Goal: Task Accomplishment & Management: Manage account settings

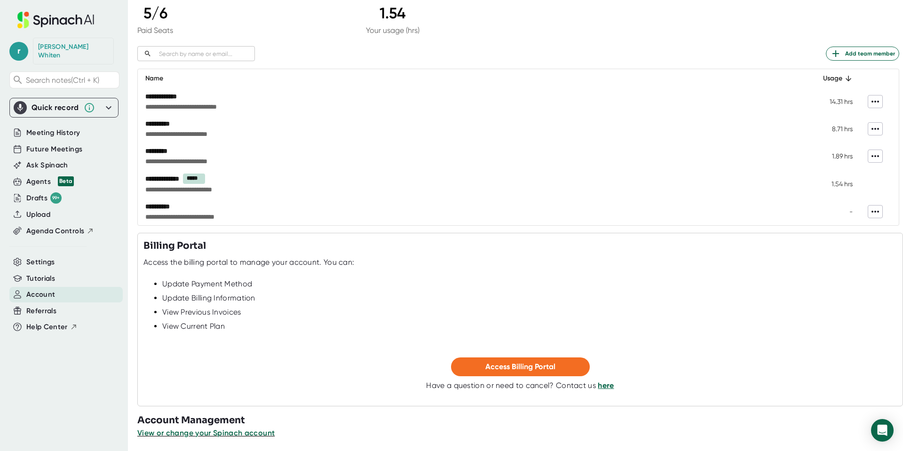
scroll to position [96, 0]
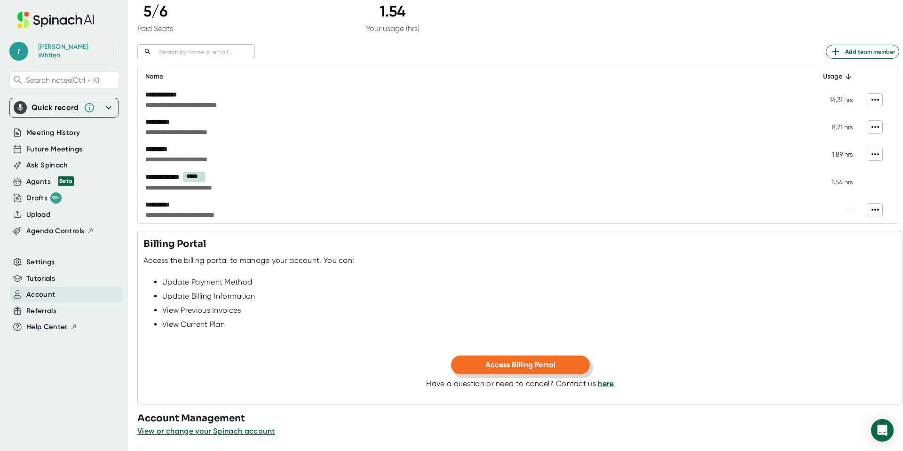
click at [533, 366] on span "Access Billing Portal" at bounding box center [521, 364] width 70 height 9
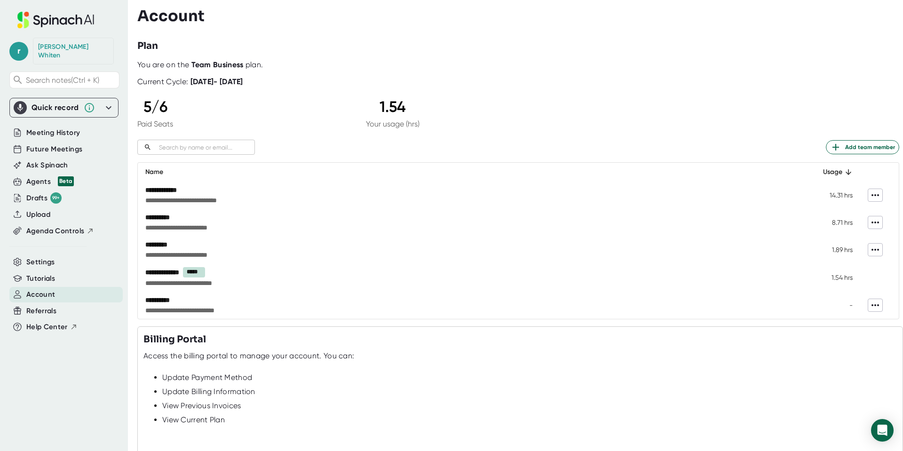
scroll to position [96, 0]
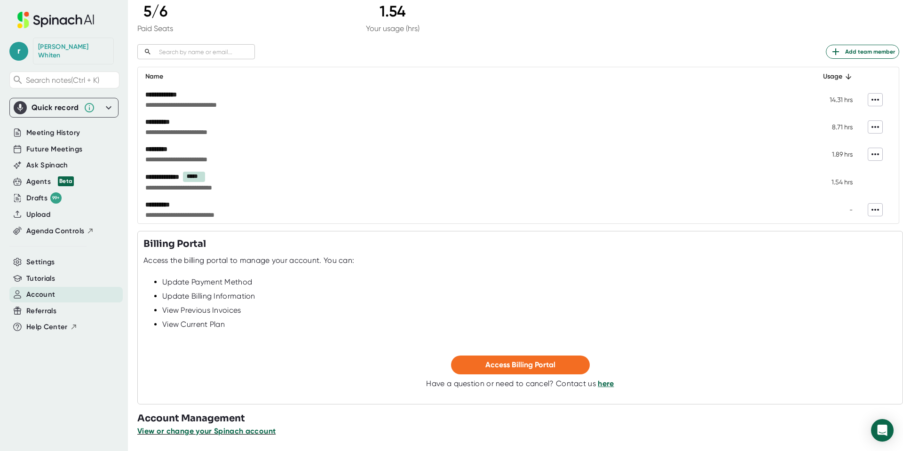
click at [228, 431] on span "View or change your Spinach account" at bounding box center [206, 431] width 138 height 9
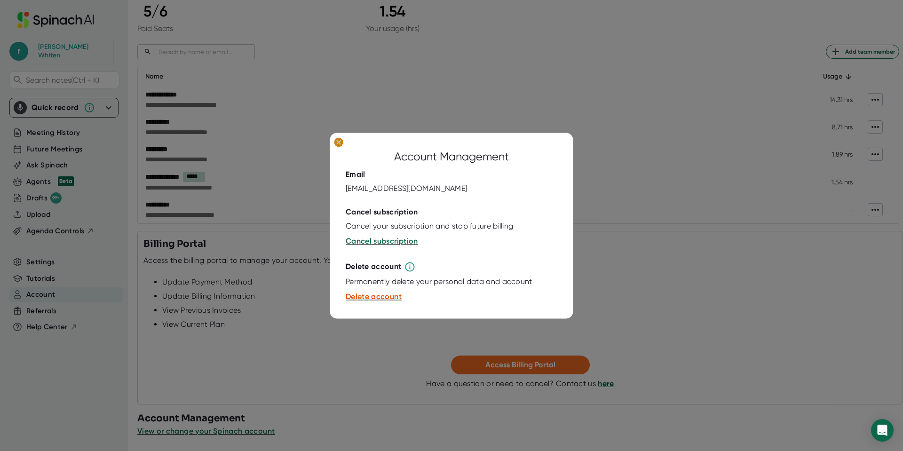
click at [340, 142] on ellipse at bounding box center [338, 141] width 9 height 9
